Goal: Navigation & Orientation: Understand site structure

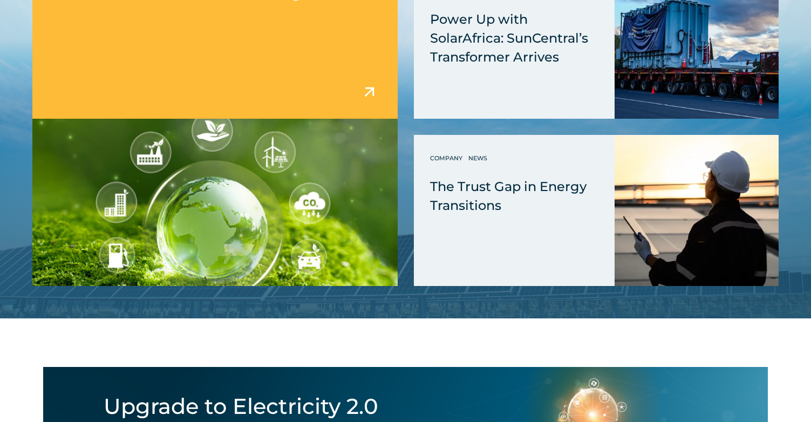
scroll to position [2873, 0]
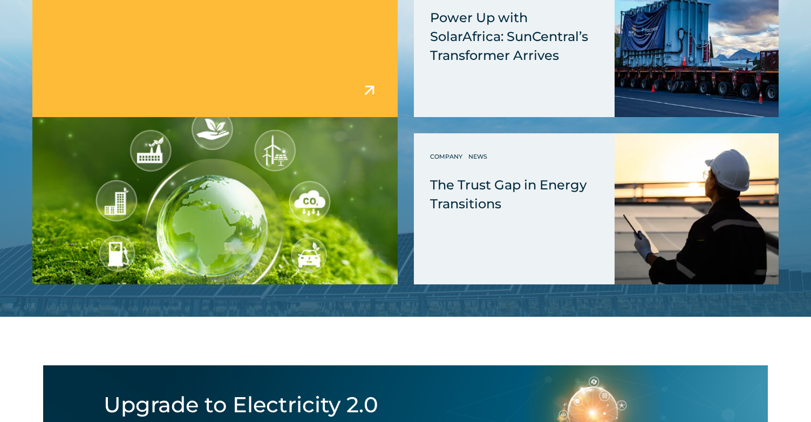
click at [369, 87] on img at bounding box center [369, 90] width 19 height 19
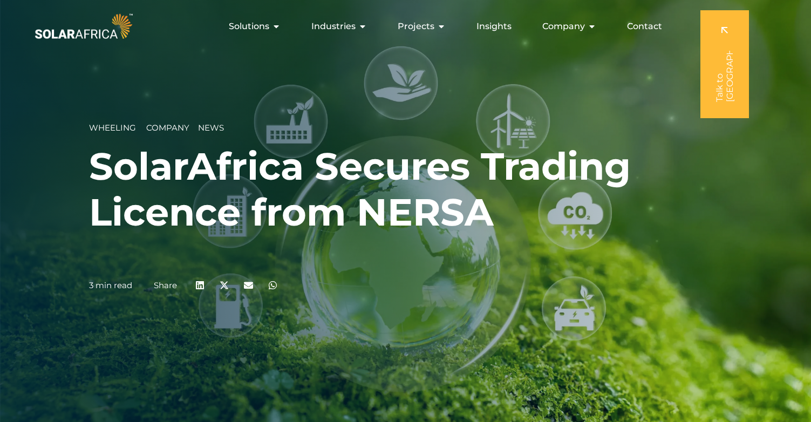
click at [114, 41] on img at bounding box center [83, 26] width 103 height 31
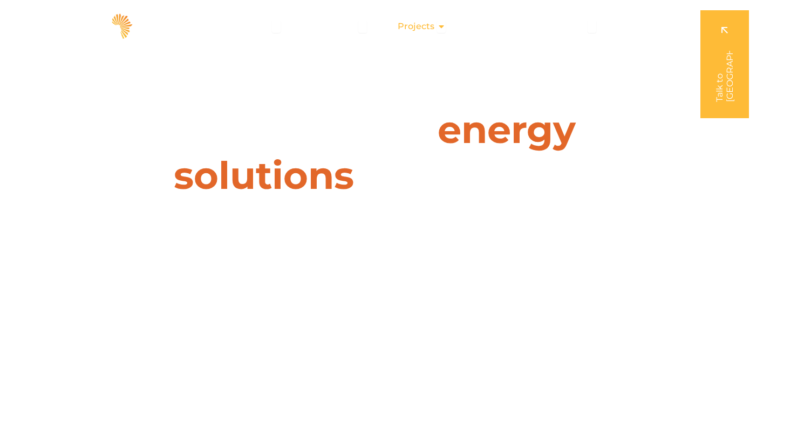
click at [415, 25] on span "Projects" at bounding box center [416, 26] width 37 height 13
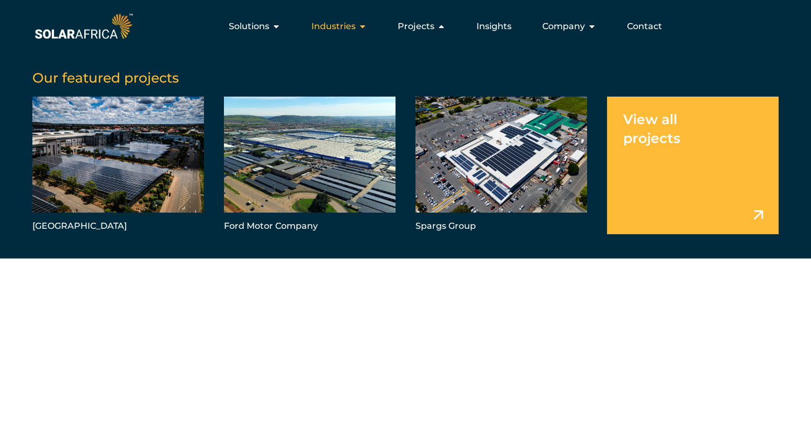
click at [340, 24] on span "Industries" at bounding box center [333, 26] width 44 height 13
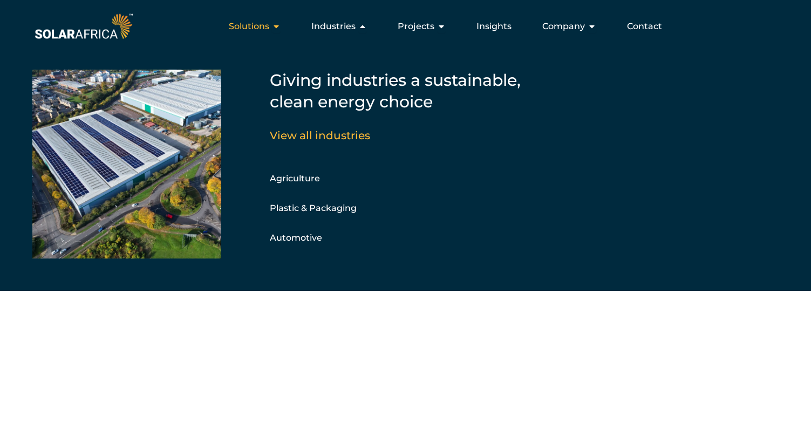
click at [235, 34] on div "Solutions Close Solutions Open Solutions" at bounding box center [254, 27] width 69 height 22
